Goal: Download file/media

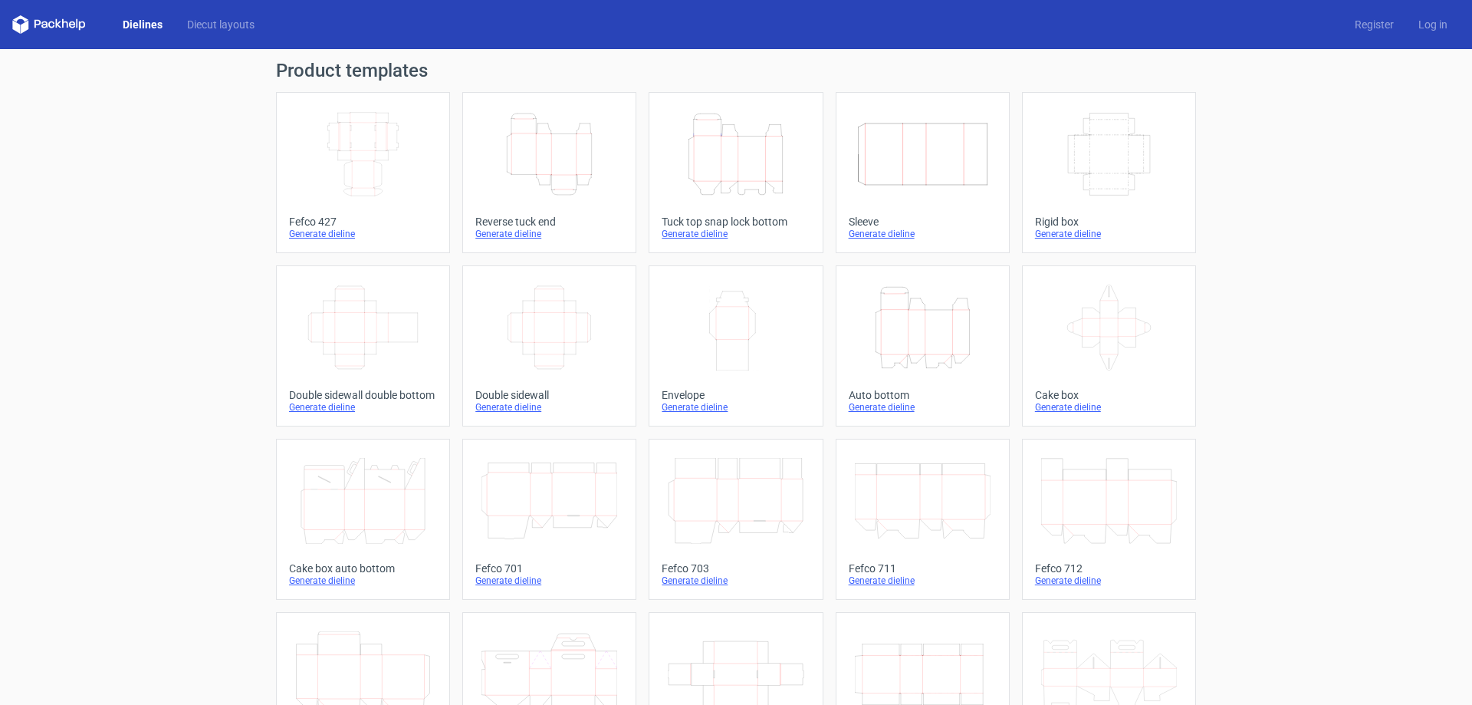
click at [750, 176] on icon "Height Depth Width" at bounding box center [736, 154] width 136 height 86
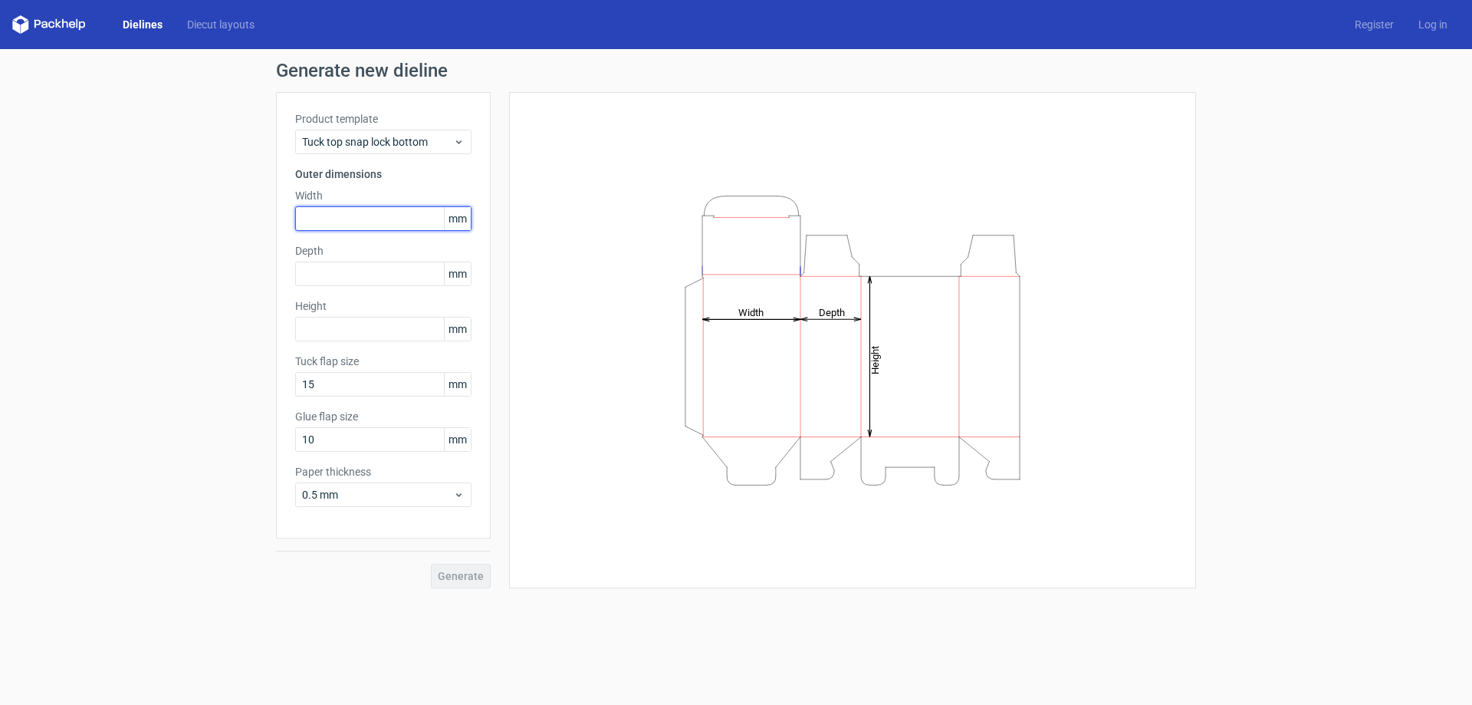
click at [326, 213] on input "text" at bounding box center [383, 218] width 176 height 25
type input "70"
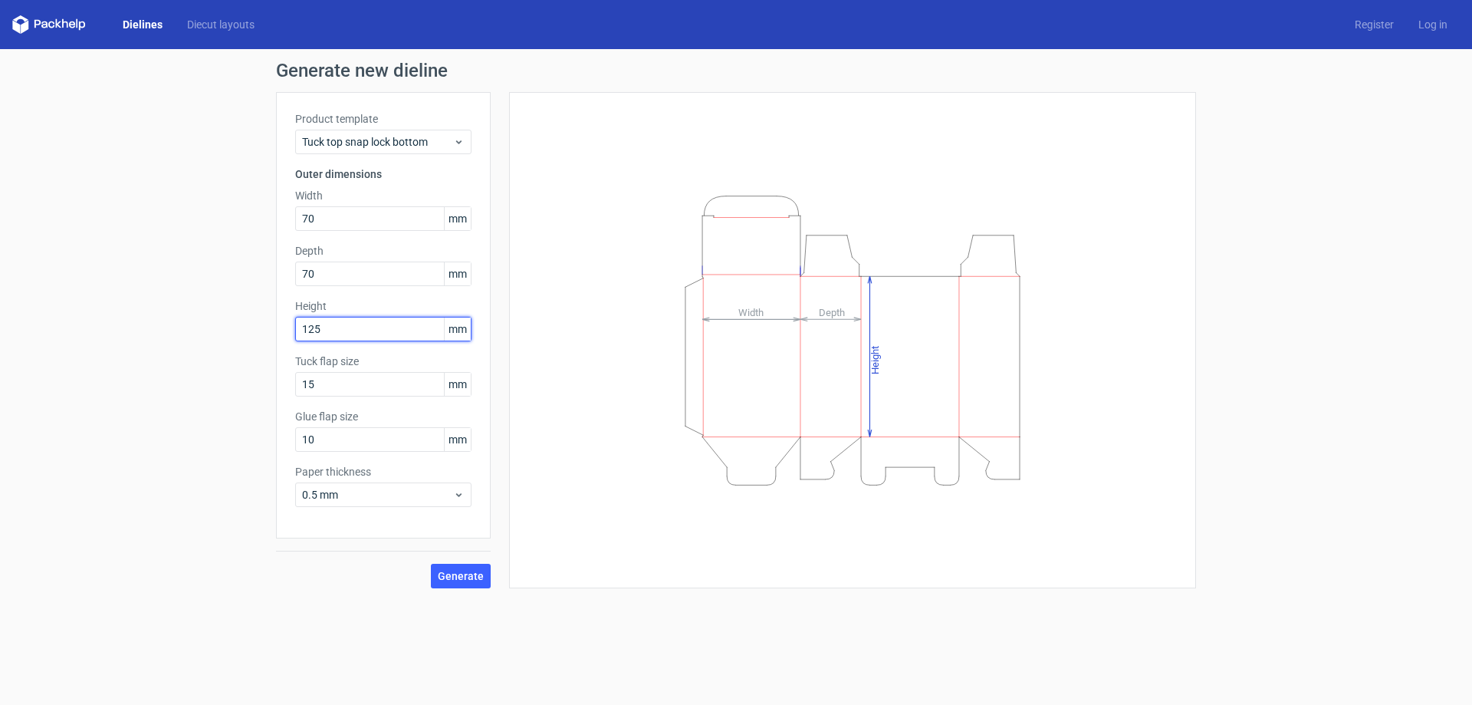
type input "125"
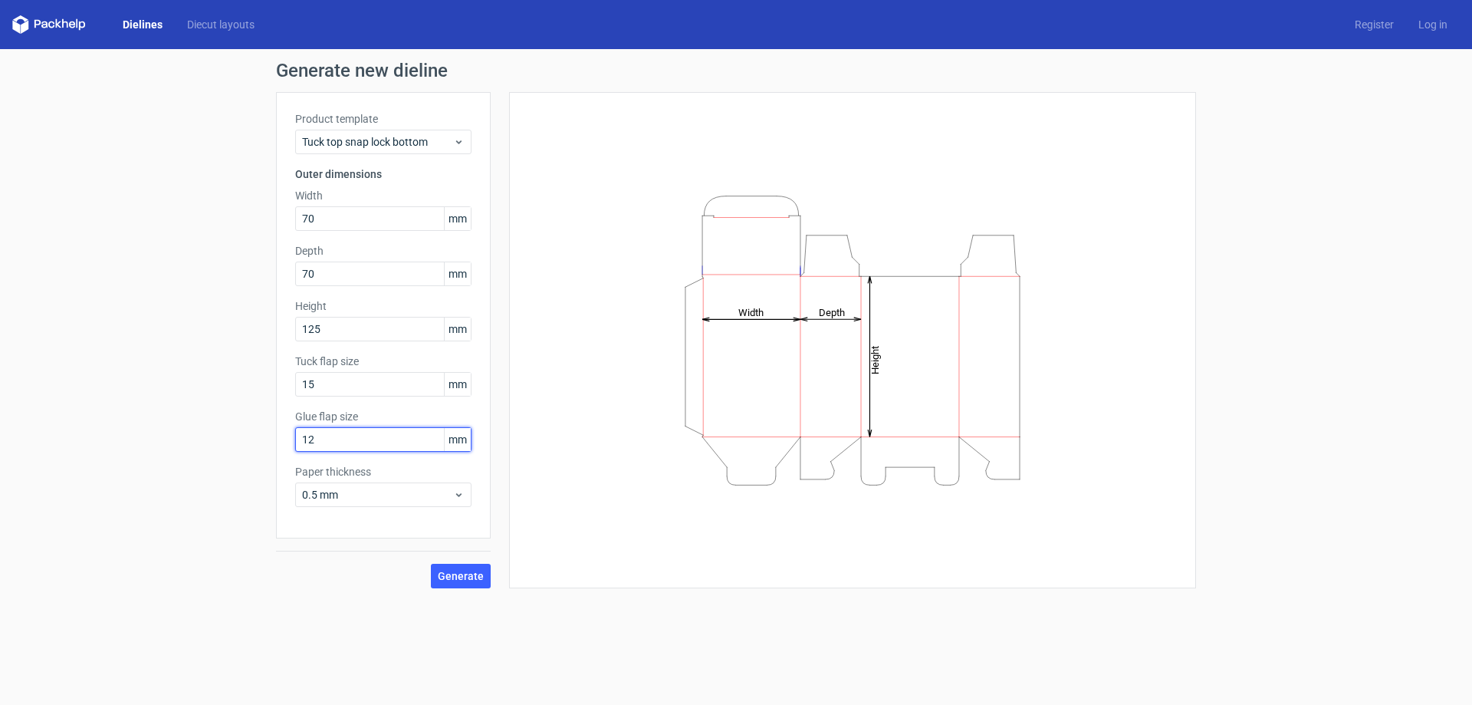
type input "12"
click at [458, 494] on icon at bounding box center [458, 494] width 11 height 12
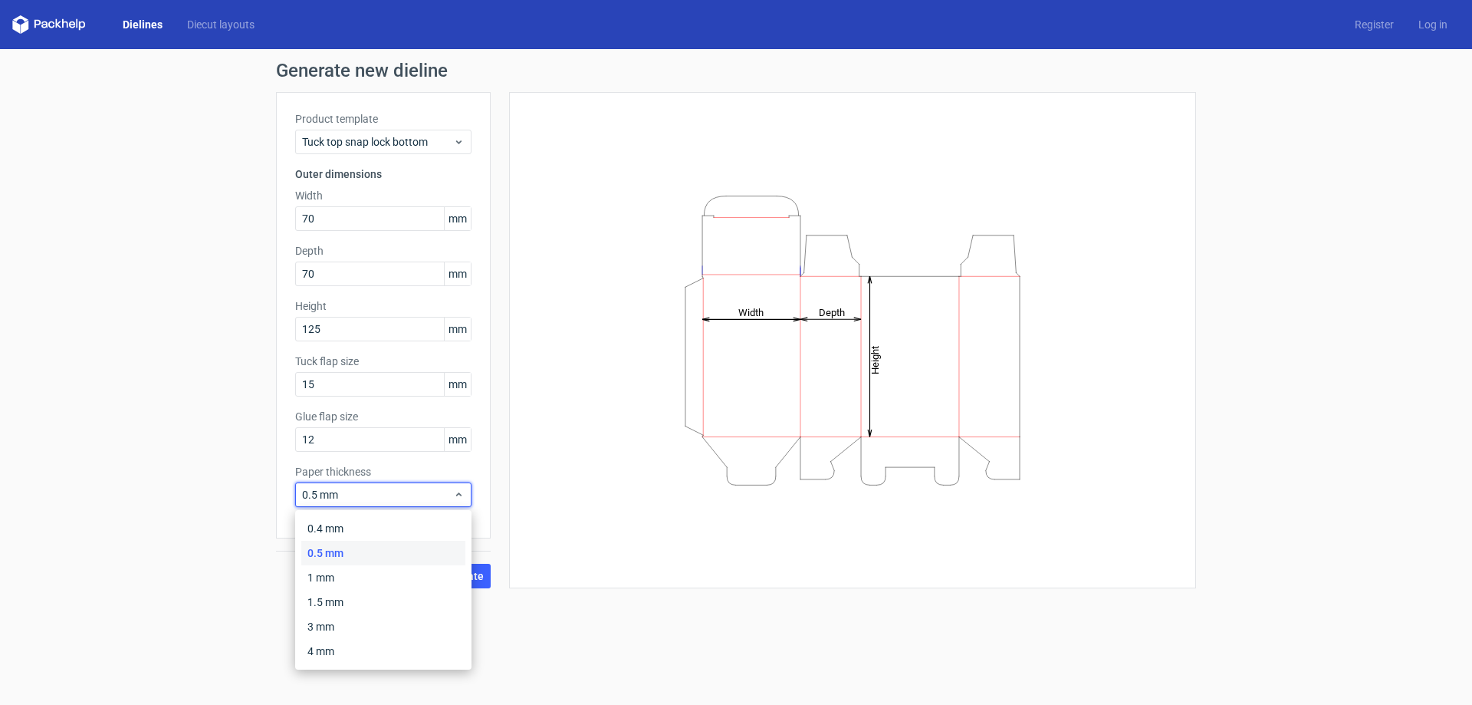
click at [402, 550] on div "0.5 mm" at bounding box center [383, 552] width 164 height 25
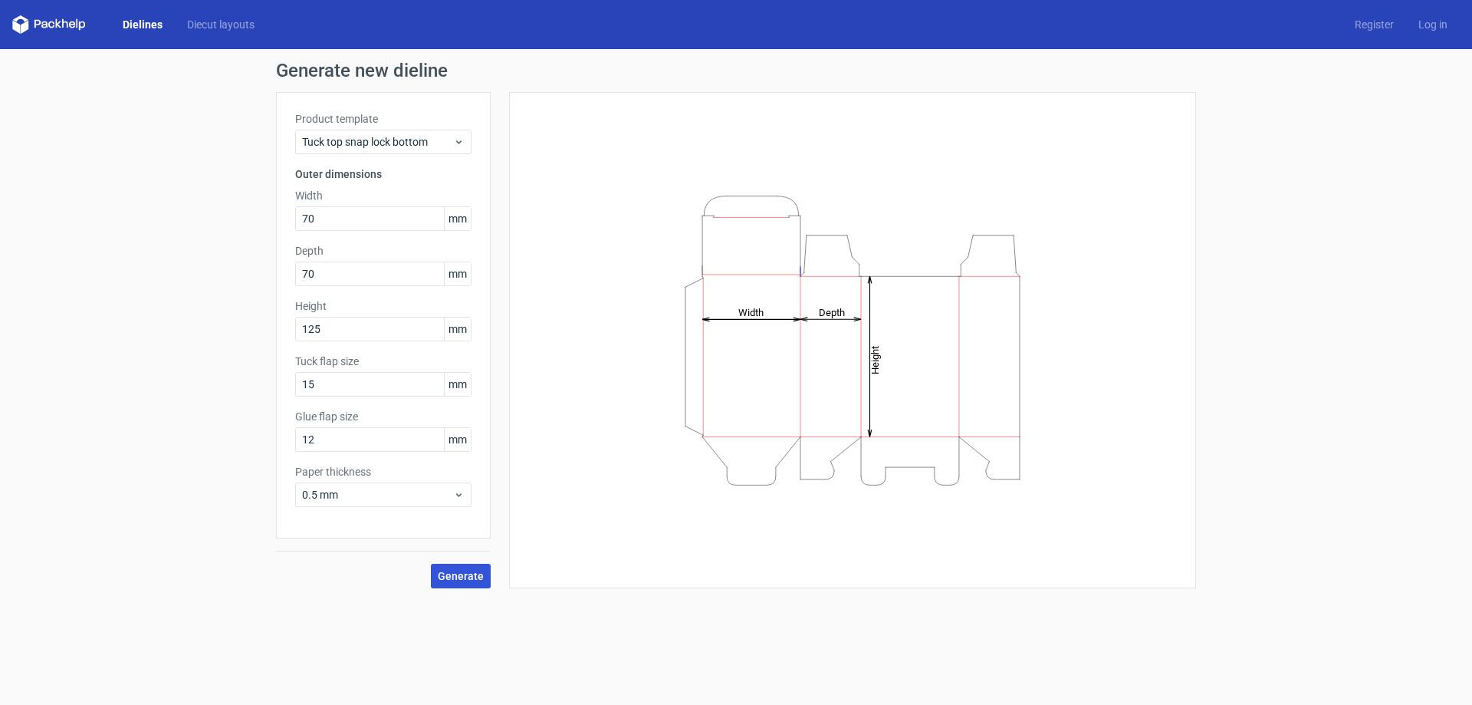
click at [452, 576] on span "Generate" at bounding box center [461, 575] width 46 height 11
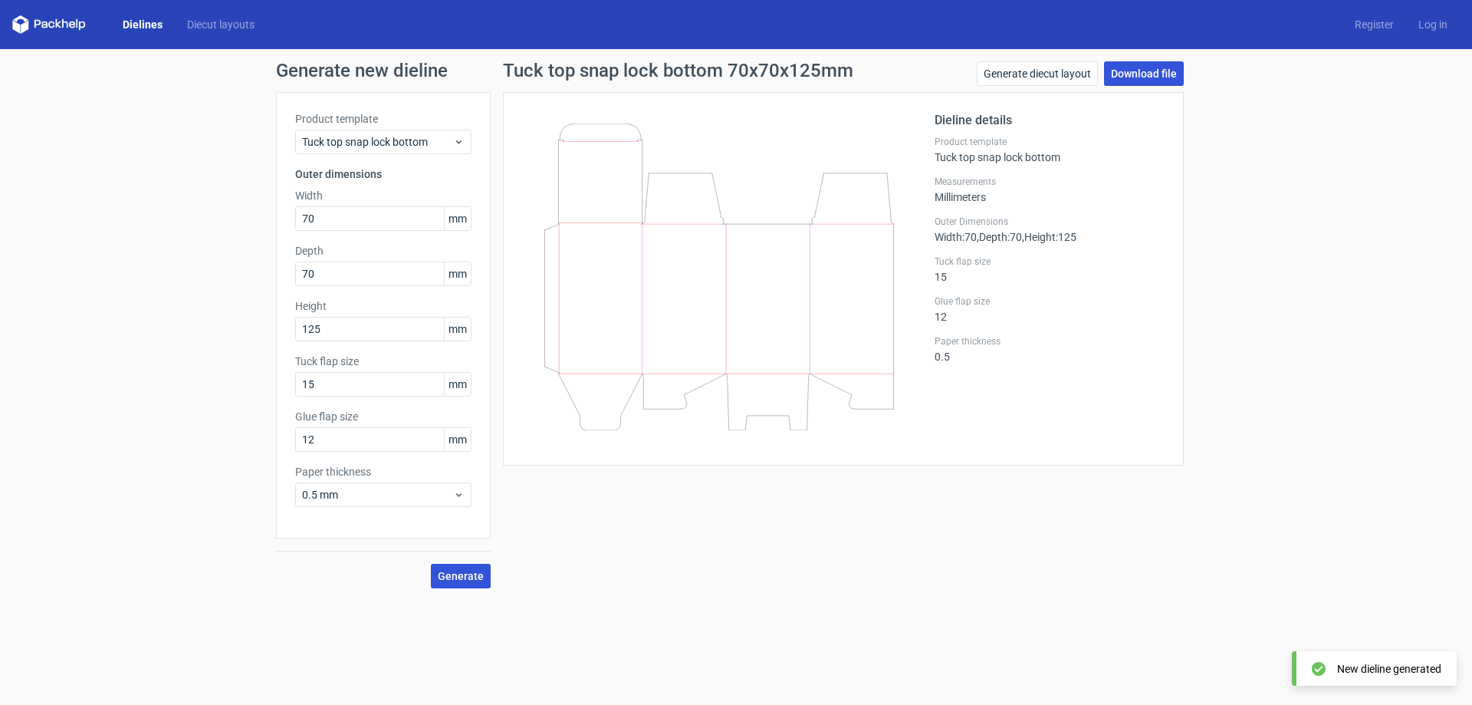
click at [1142, 80] on link "Download file" at bounding box center [1144, 73] width 80 height 25
